Goal: Task Accomplishment & Management: Manage account settings

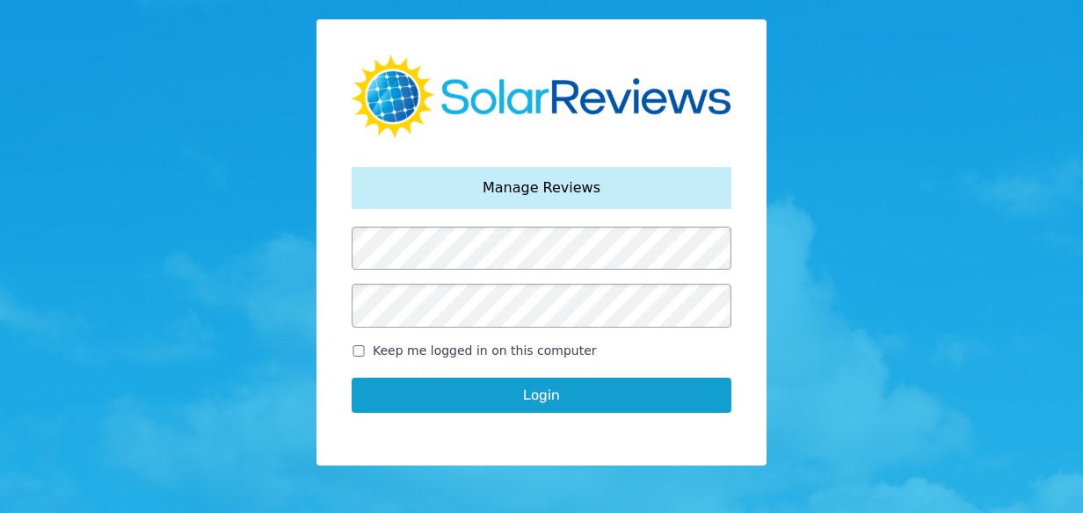
click at [366, 348] on label "Keep me logged in on this computer" at bounding box center [542, 351] width 380 height 18
click at [366, 348] on input "Keep me logged in on this computer" at bounding box center [359, 351] width 14 height 11
checkbox input "true"
click at [437, 396] on button "Login" at bounding box center [542, 395] width 380 height 35
click at [563, 404] on button "Login" at bounding box center [542, 395] width 380 height 35
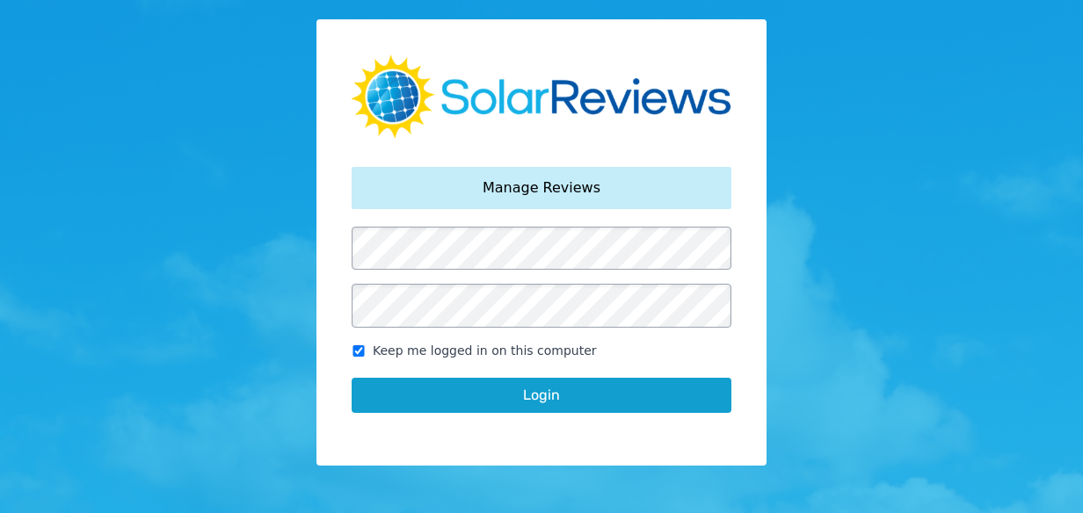
click at [558, 396] on button "Login" at bounding box center [542, 395] width 380 height 35
click at [594, 390] on button "Login" at bounding box center [542, 395] width 380 height 35
click at [556, 402] on button "Login" at bounding box center [542, 395] width 380 height 35
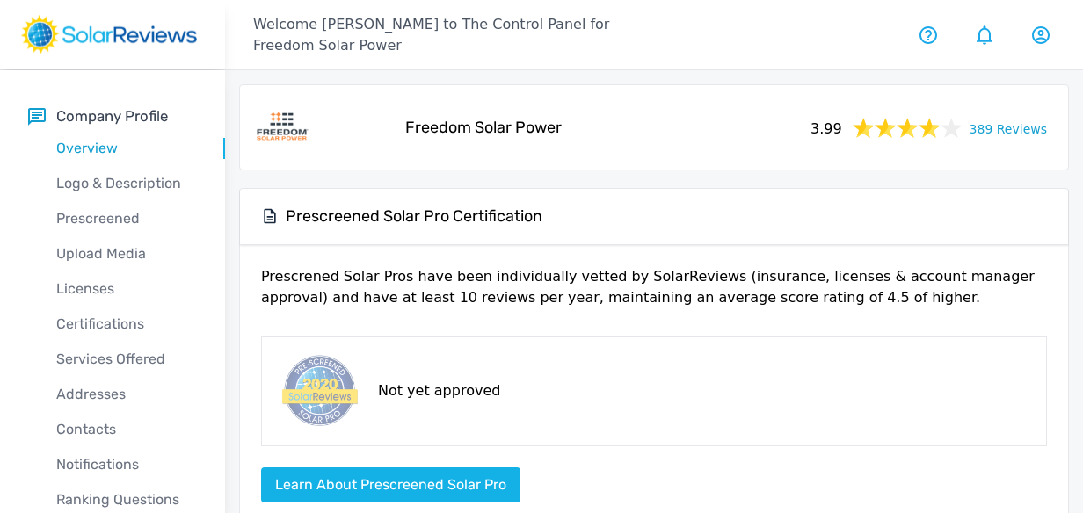
click at [1015, 129] on link "389 Reviews" at bounding box center [1008, 128] width 77 height 22
